Goal: Find specific page/section: Find specific page/section

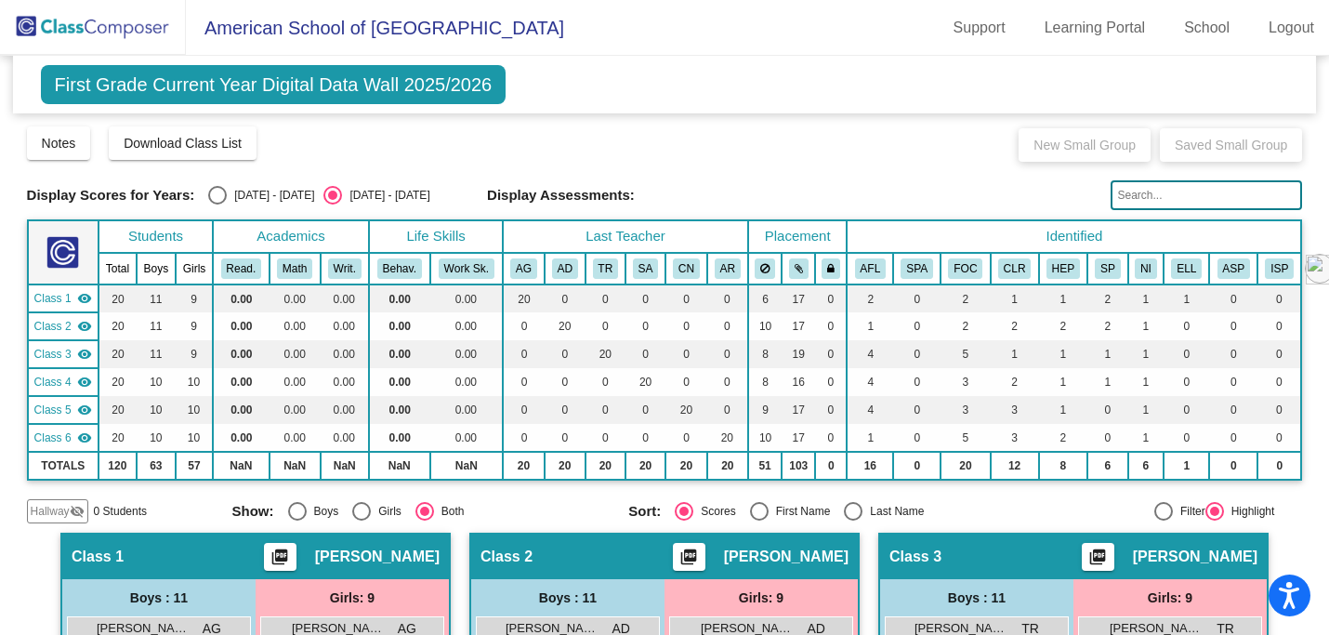
click at [242, 90] on span "First Grade Current Year Digital Data Wall 2025/2026" at bounding box center [274, 84] width 466 height 39
click at [233, 93] on span "First Grade Current Year Digital Data Wall 2025/2026" at bounding box center [274, 84] width 466 height 39
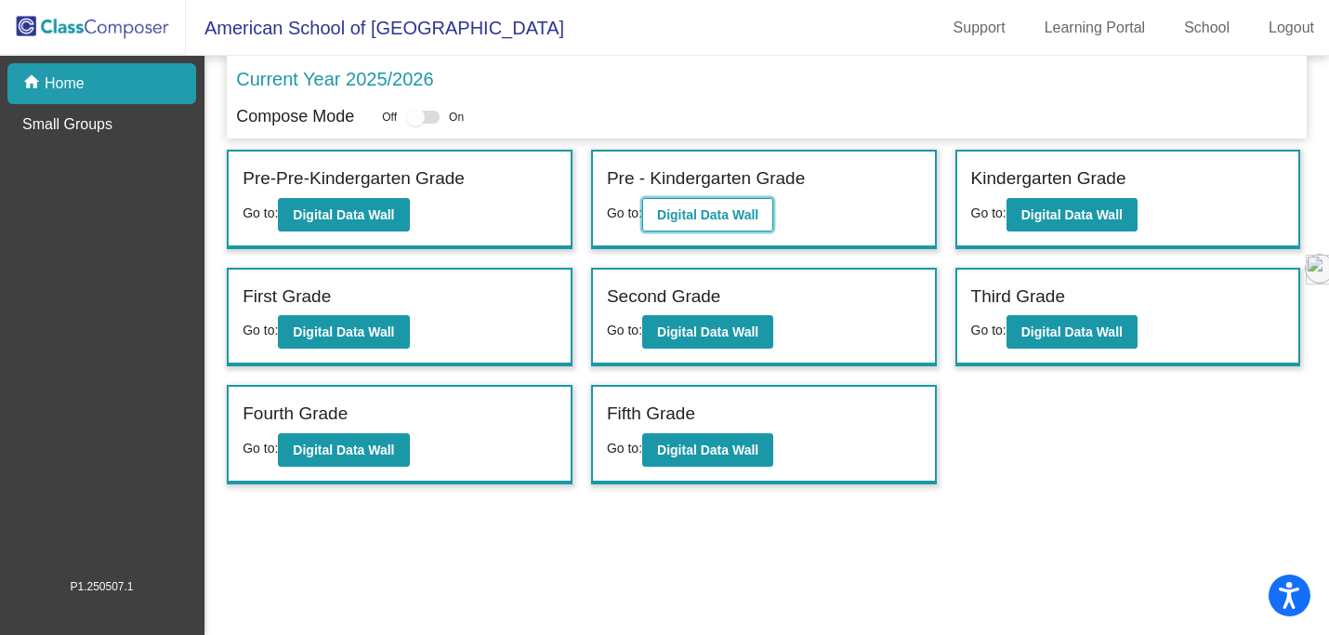
click at [734, 217] on b "Digital Data Wall" at bounding box center [707, 214] width 101 height 15
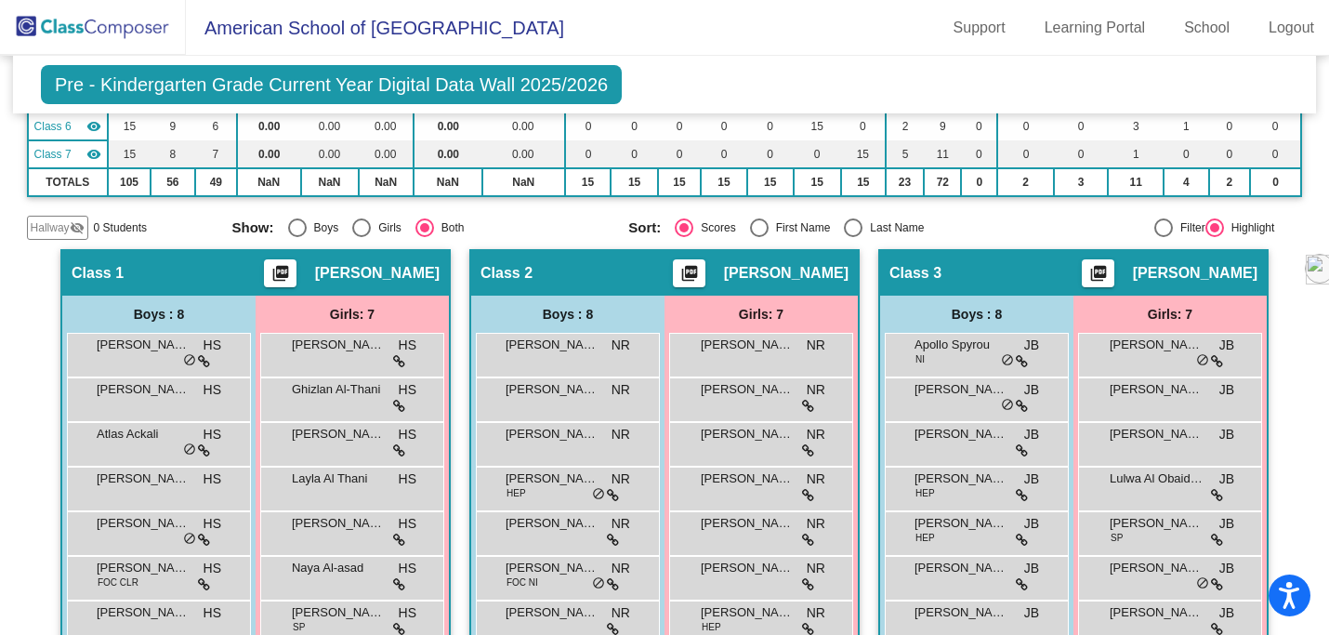
scroll to position [312, 0]
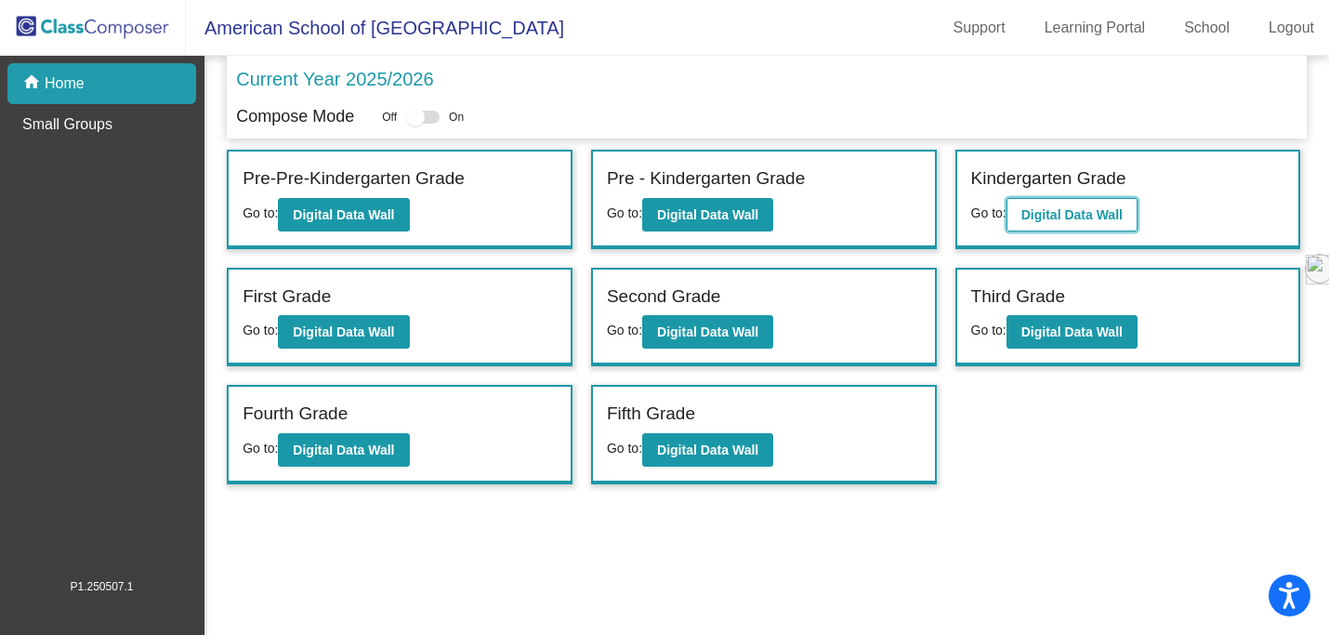
click at [1055, 214] on b "Digital Data Wall" at bounding box center [1072, 214] width 101 height 15
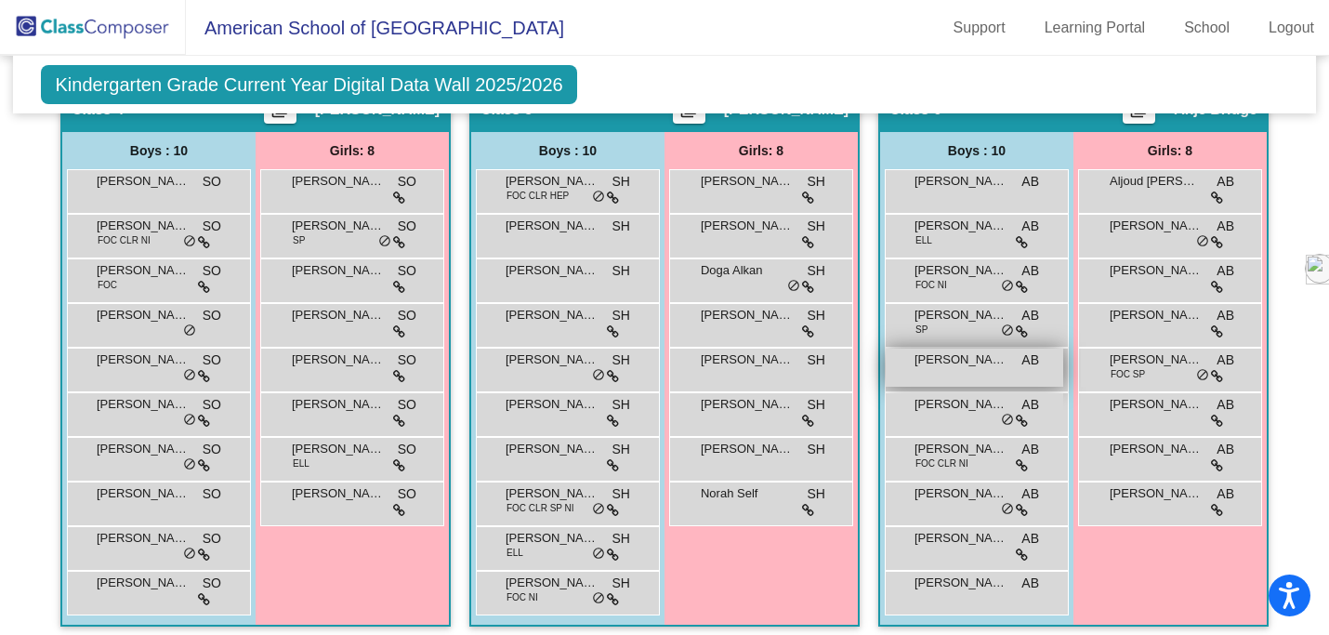
scroll to position [1015, 0]
